Goal: Download file/media

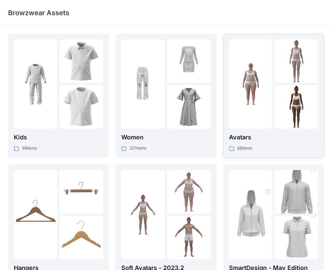
click at [251, 103] on img at bounding box center [251, 84] width 44 height 44
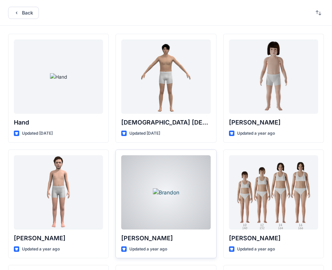
click at [177, 211] on div at bounding box center [165, 192] width 89 height 74
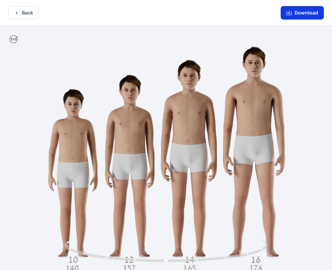
click at [314, 16] on button "Download" at bounding box center [302, 13] width 43 height 14
click at [299, 15] on button "Download" at bounding box center [302, 13] width 43 height 14
